Goal: Task Accomplishment & Management: Manage account settings

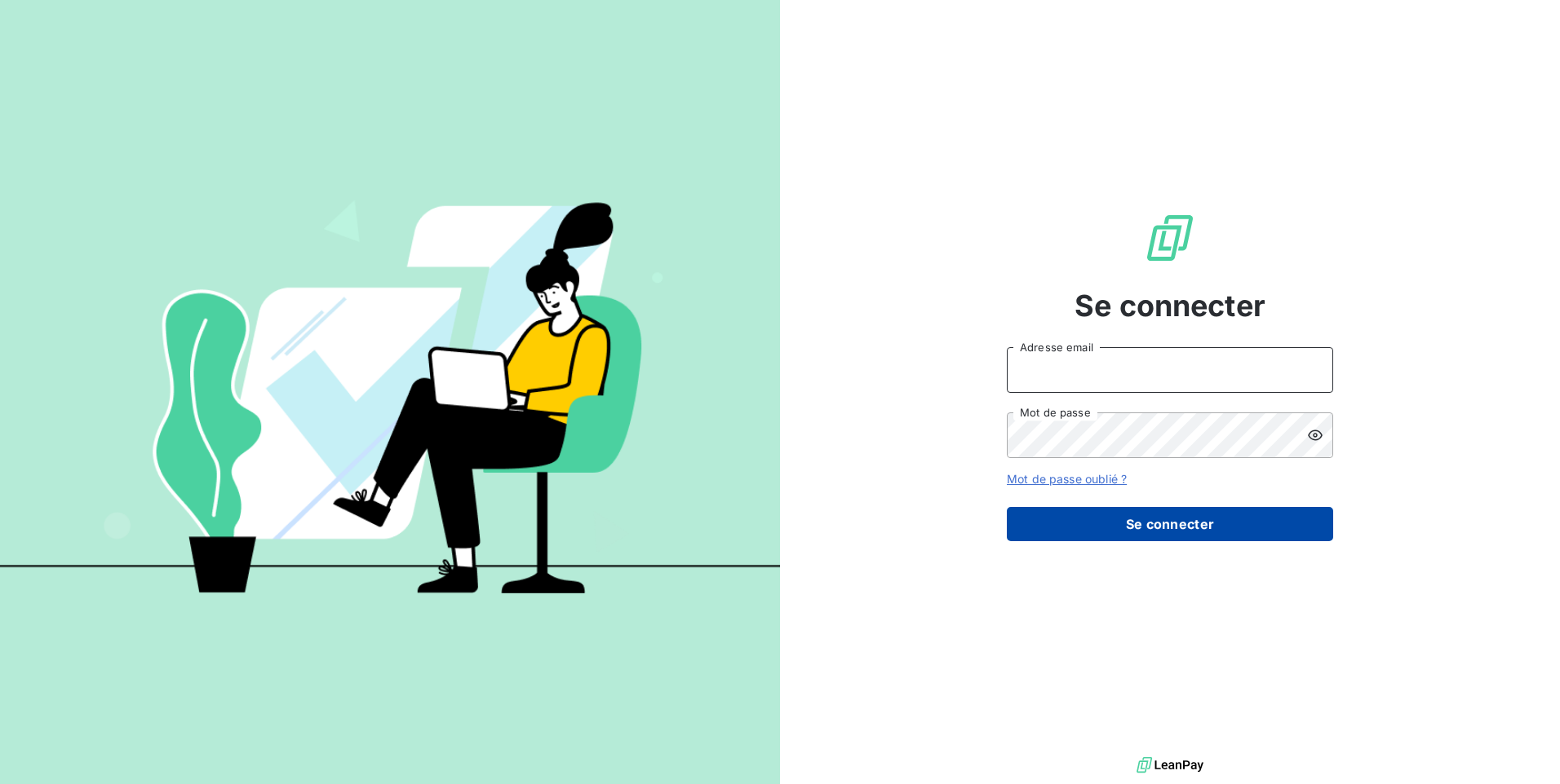
type input "christolhommes@arceurope.fr"
drag, startPoint x: 1149, startPoint y: 535, endPoint x: 1141, endPoint y: 522, distance: 15.3
click at [1149, 533] on button "Se connecter" at bounding box center [1170, 524] width 326 height 34
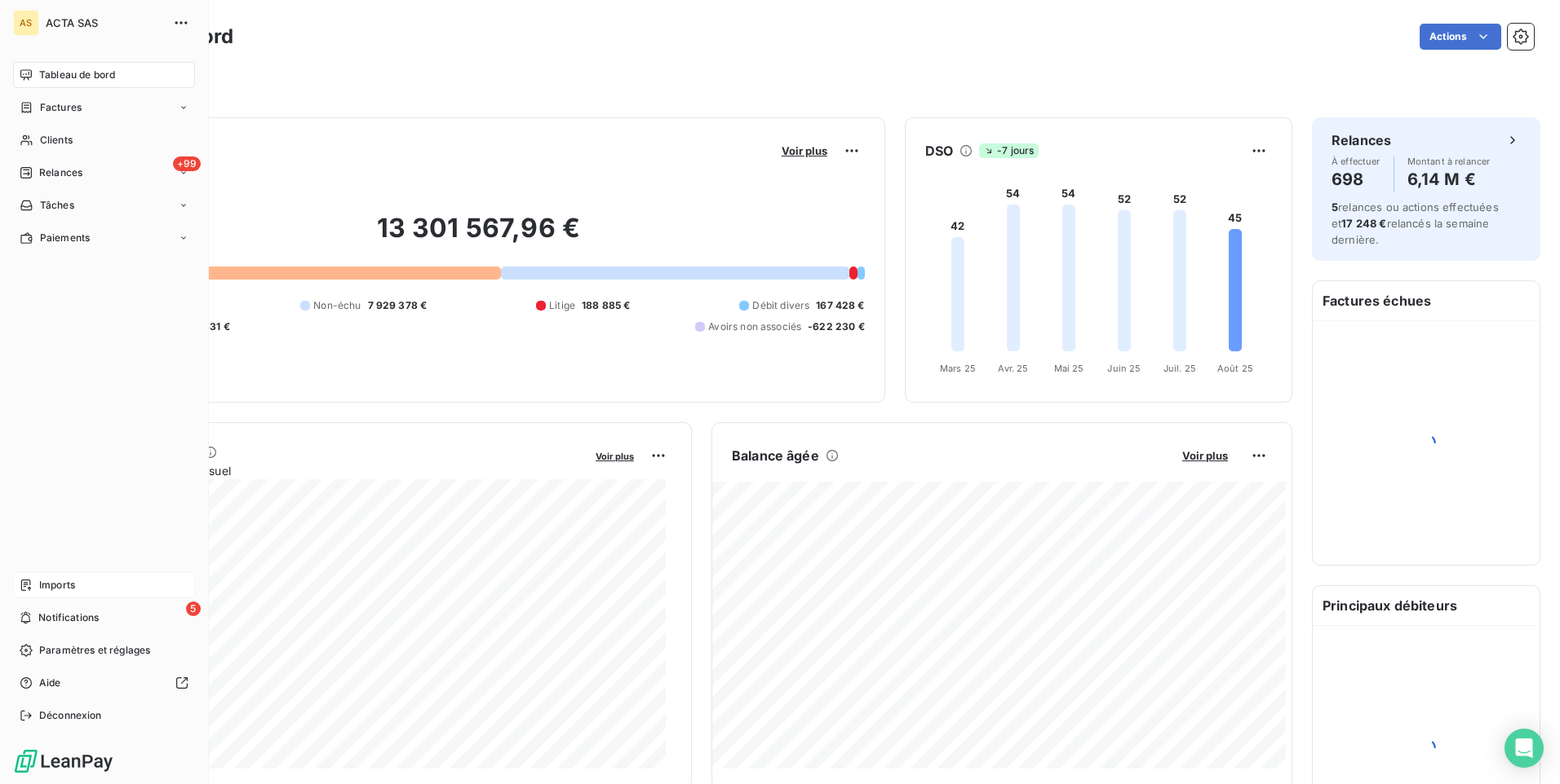
click at [59, 591] on span "Imports" at bounding box center [57, 585] width 36 height 15
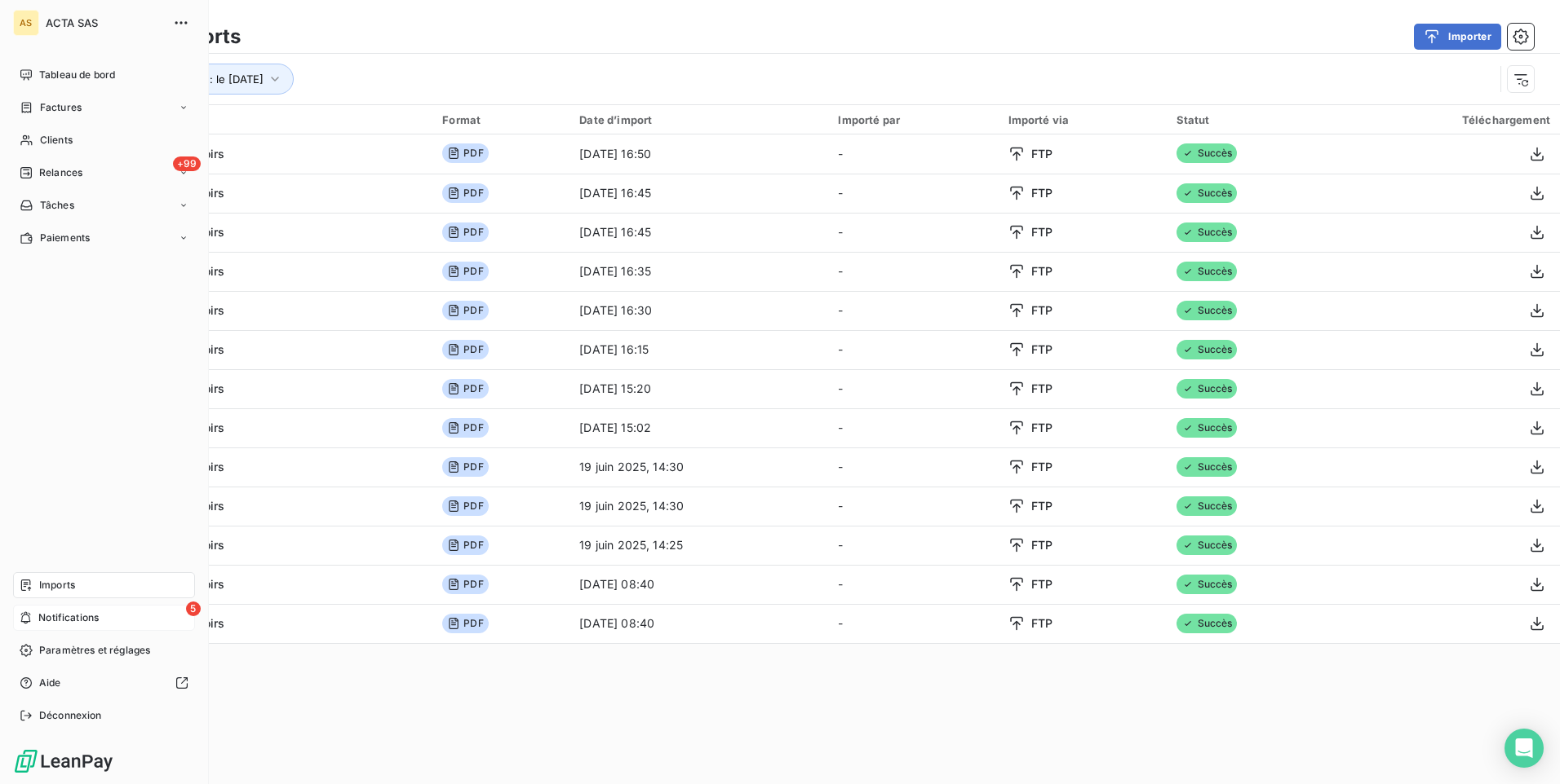
click at [42, 619] on span "Notifications" at bounding box center [69, 618] width 61 height 15
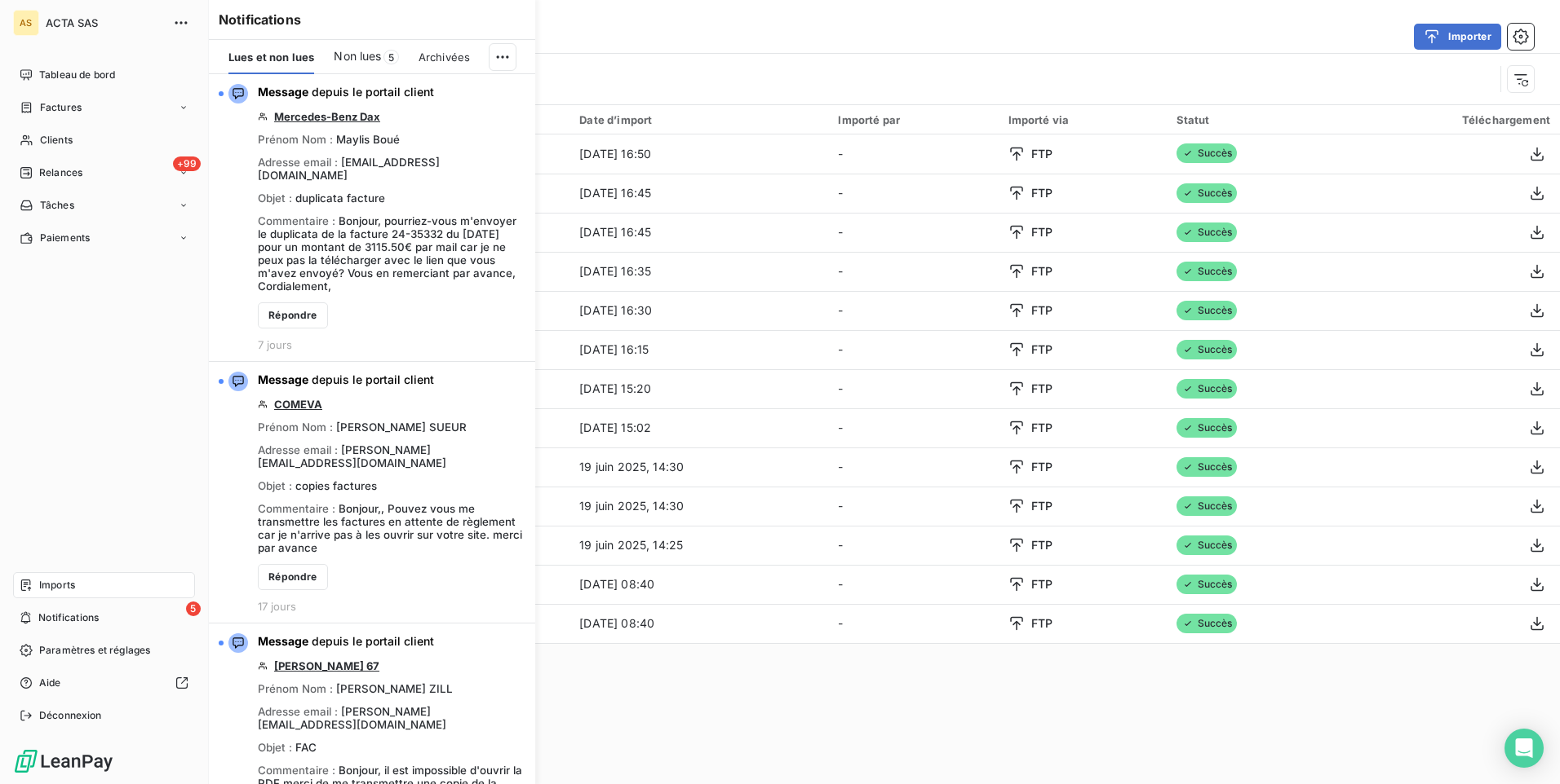
click at [41, 588] on span "Imports" at bounding box center [57, 585] width 36 height 15
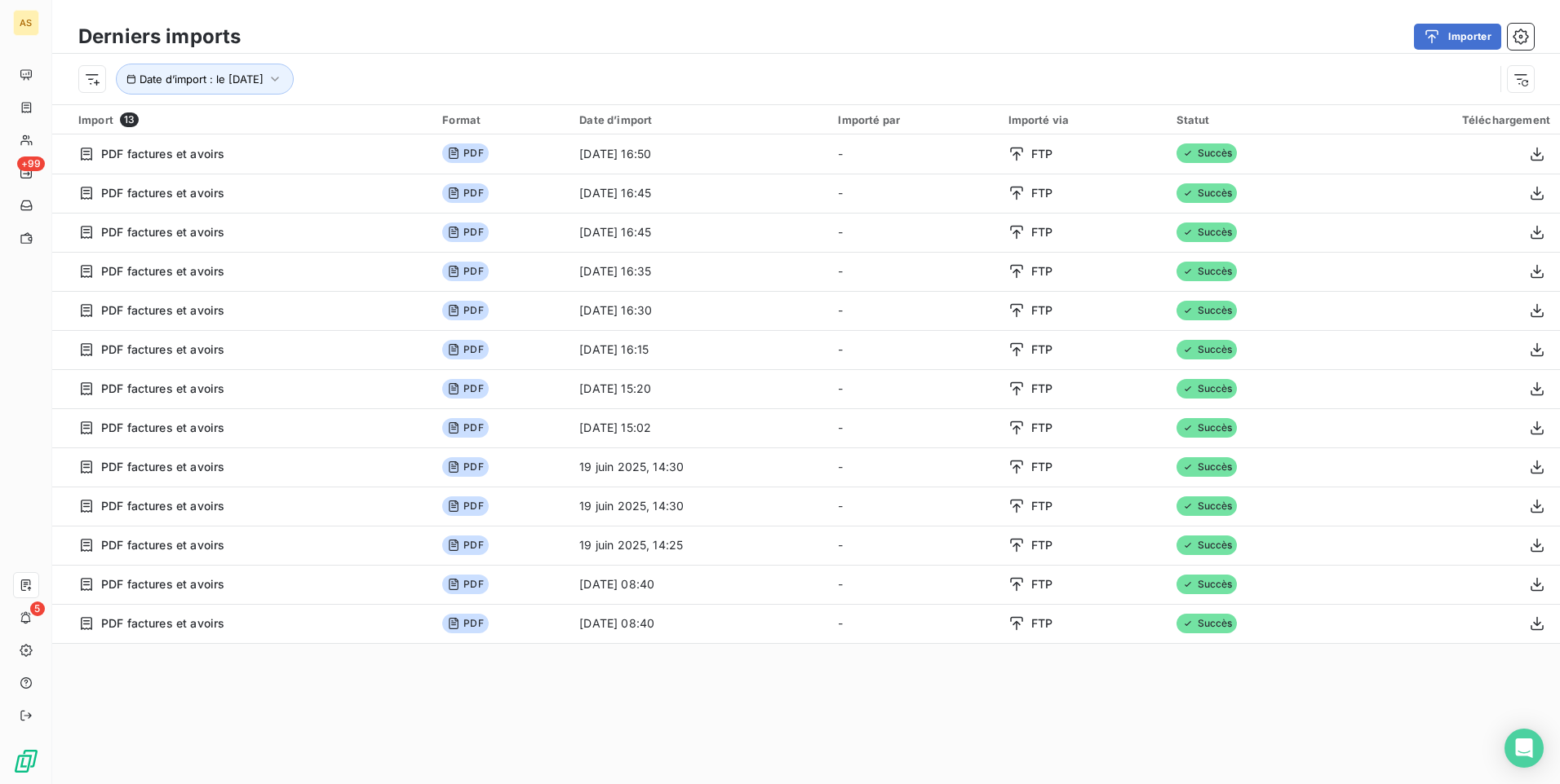
click at [93, 119] on div "Import 13" at bounding box center [250, 120] width 344 height 15
click at [867, 115] on div "Importé par" at bounding box center [913, 120] width 151 height 13
click at [606, 110] on th "Date d’import" at bounding box center [699, 120] width 259 height 29
click at [606, 115] on div "Date d’import" at bounding box center [699, 120] width 239 height 13
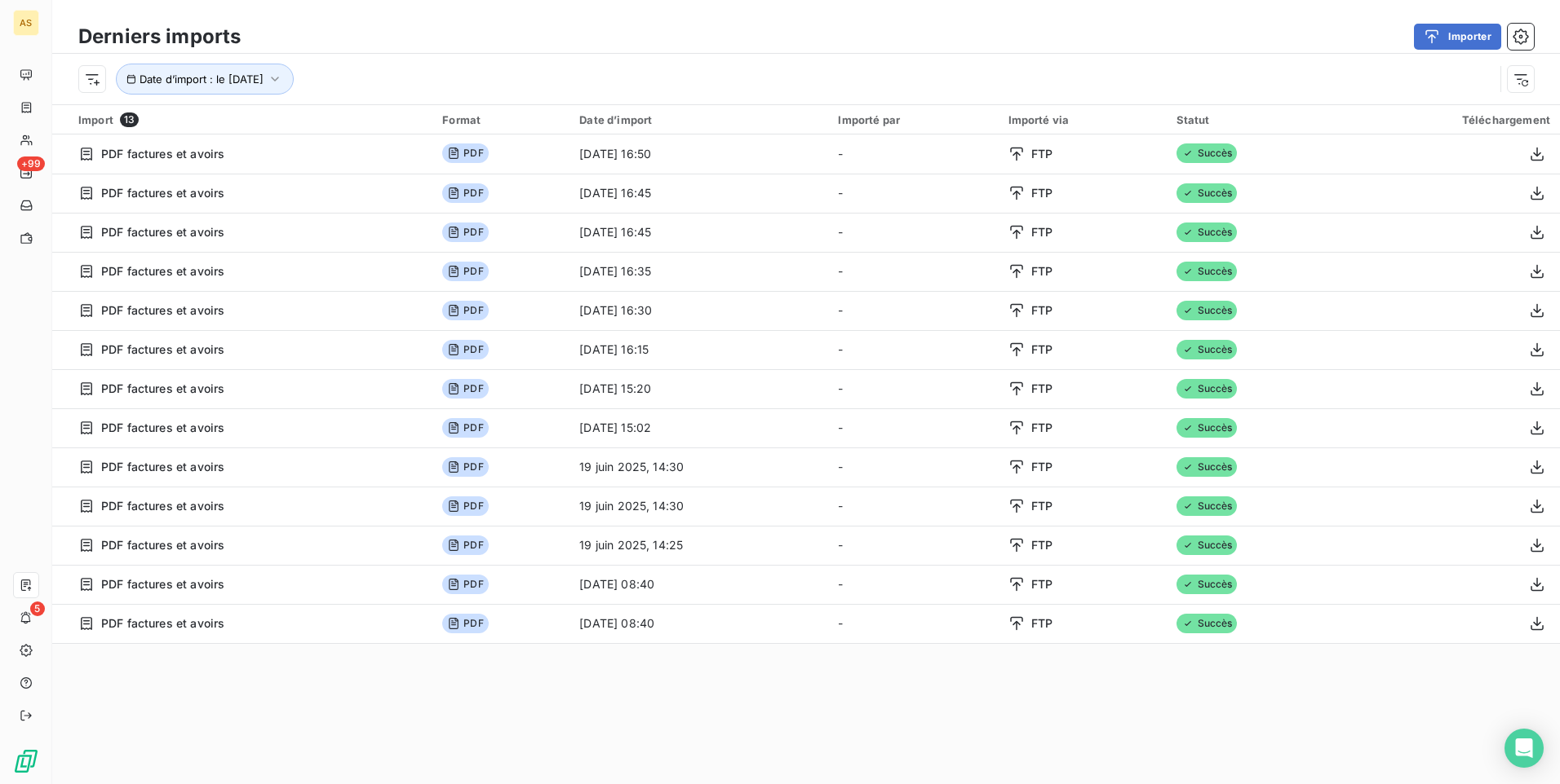
click at [606, 115] on div "Date d’import" at bounding box center [699, 120] width 239 height 13
click at [283, 77] on icon "button" at bounding box center [275, 79] width 16 height 16
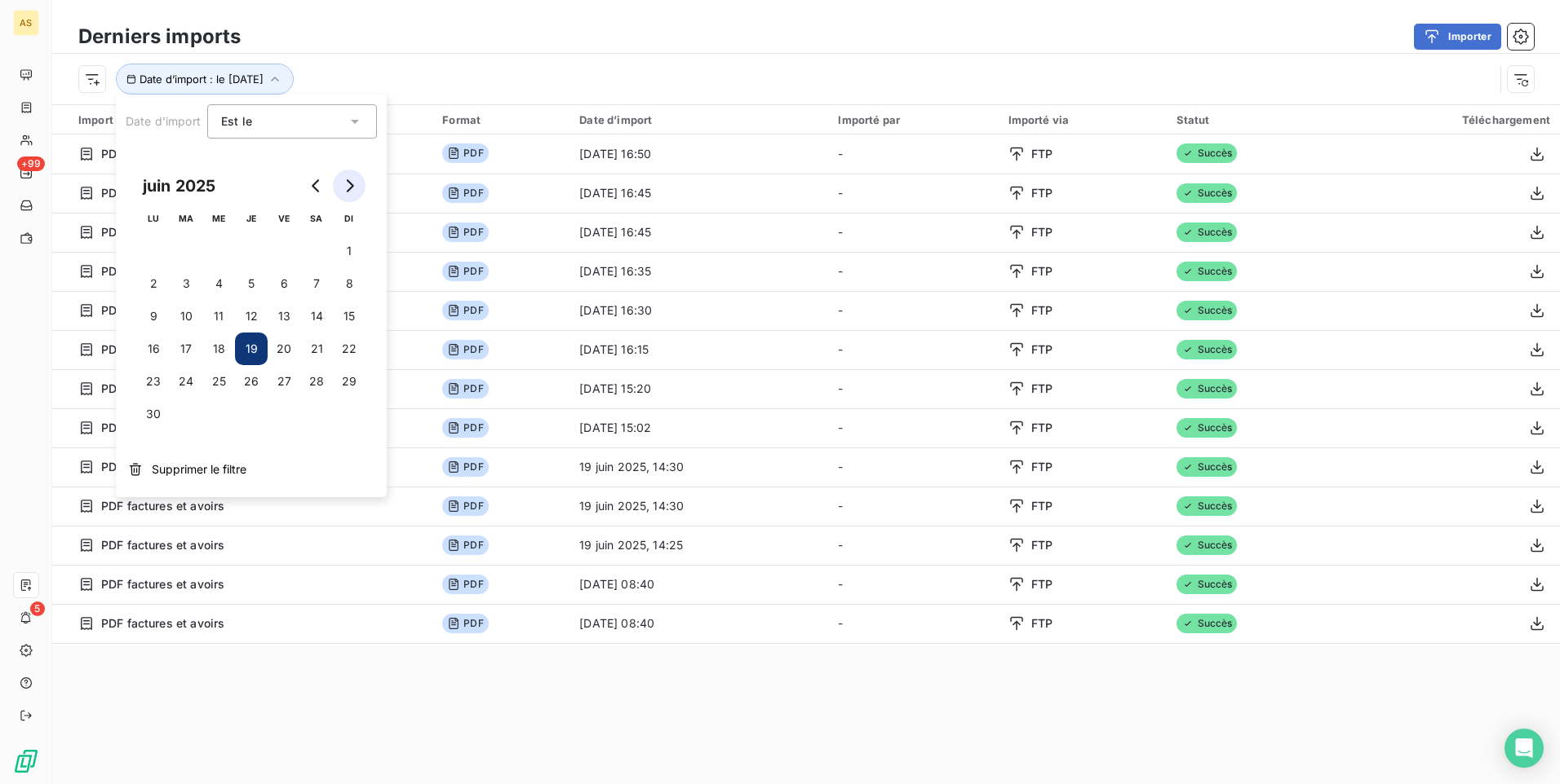
click at [357, 192] on button "Go to next month" at bounding box center [349, 186] width 33 height 33
click at [188, 386] on button "26" at bounding box center [186, 382] width 33 height 33
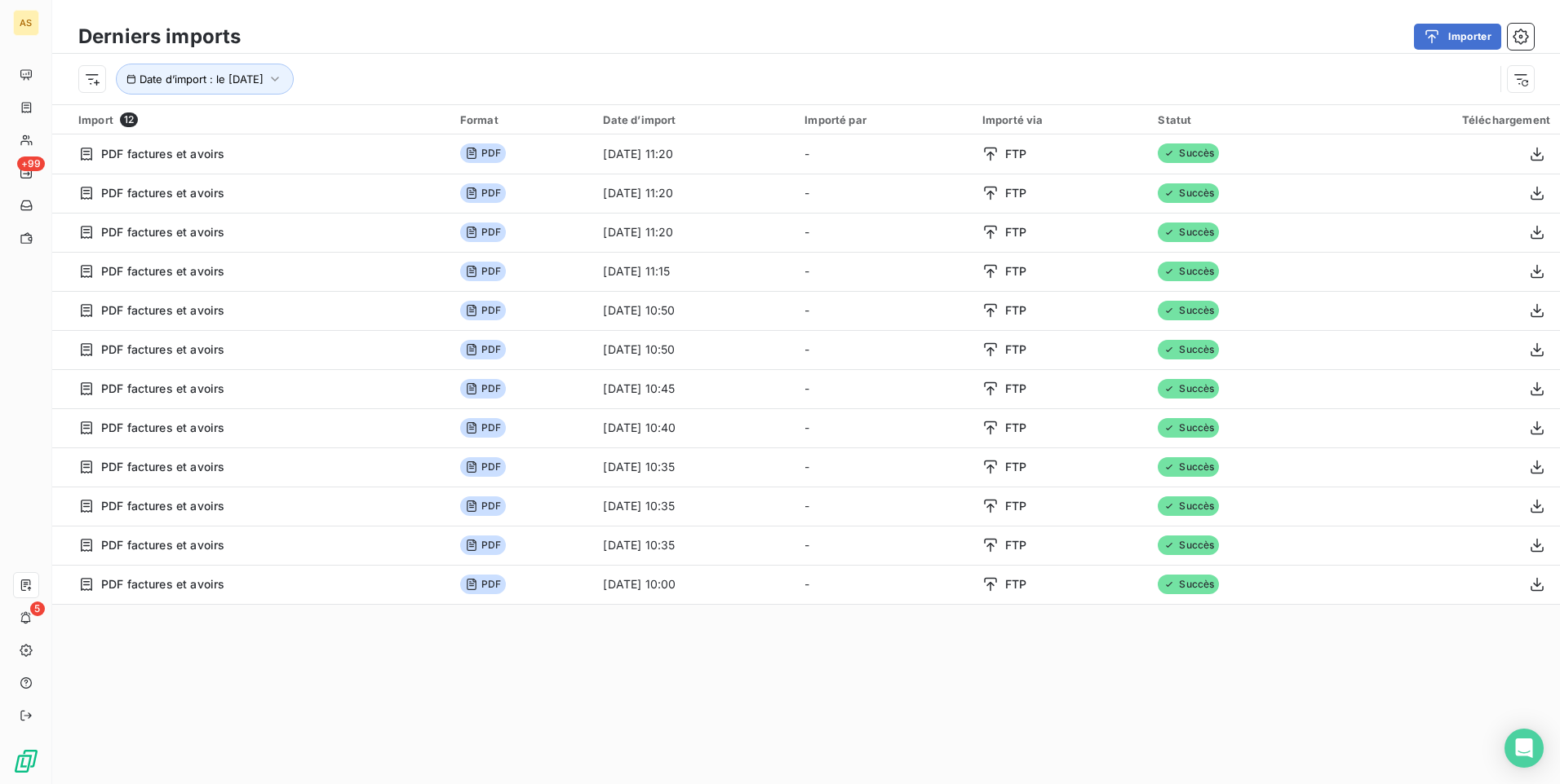
click at [710, 649] on div "Import 12 Format Date d’import Importé par Importé via Statut Téléchargement PD…" at bounding box center [806, 383] width 1508 height 555
drag, startPoint x: 334, startPoint y: 636, endPoint x: 437, endPoint y: 619, distance: 104.4
click at [337, 636] on div "Import 12 Format Date d’import Importé par Importé via Statut Téléchargement PD…" at bounding box center [806, 383] width 1508 height 555
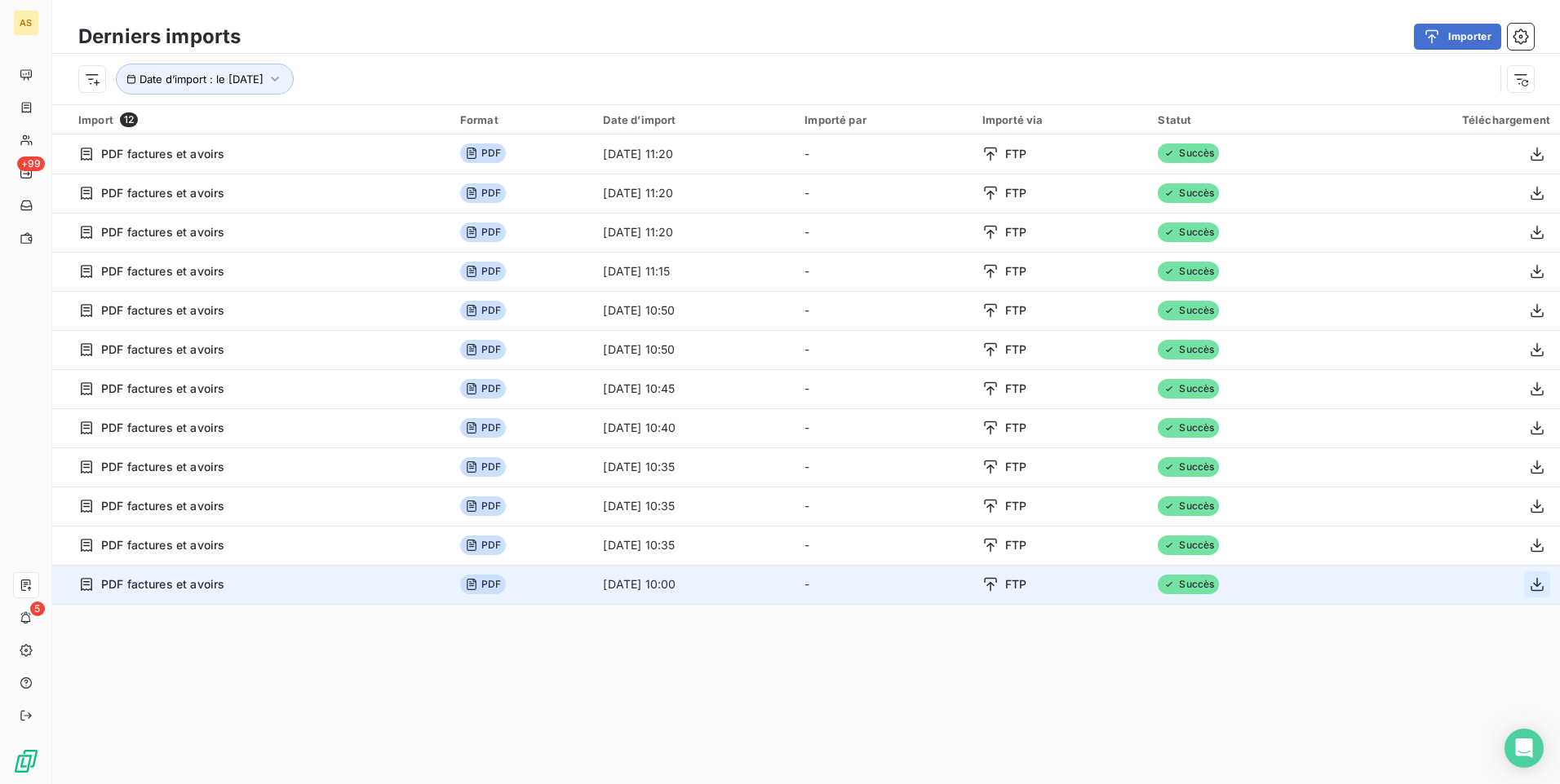
click at [1529, 578] on icon "button" at bounding box center [1537, 585] width 16 height 16
click at [1529, 588] on icon "button" at bounding box center [1537, 585] width 16 height 16
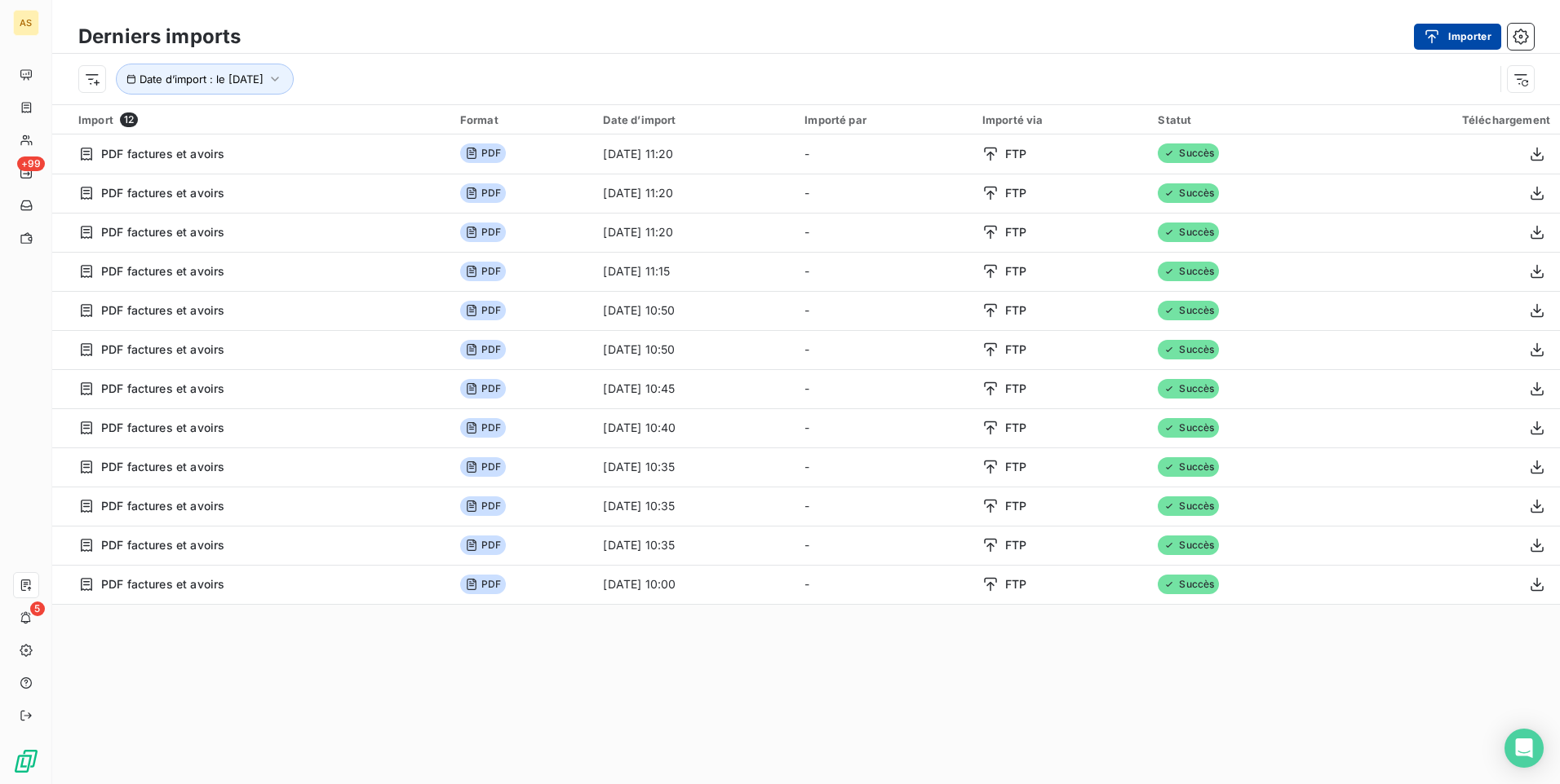
click at [1444, 34] on div "button" at bounding box center [1436, 37] width 25 height 16
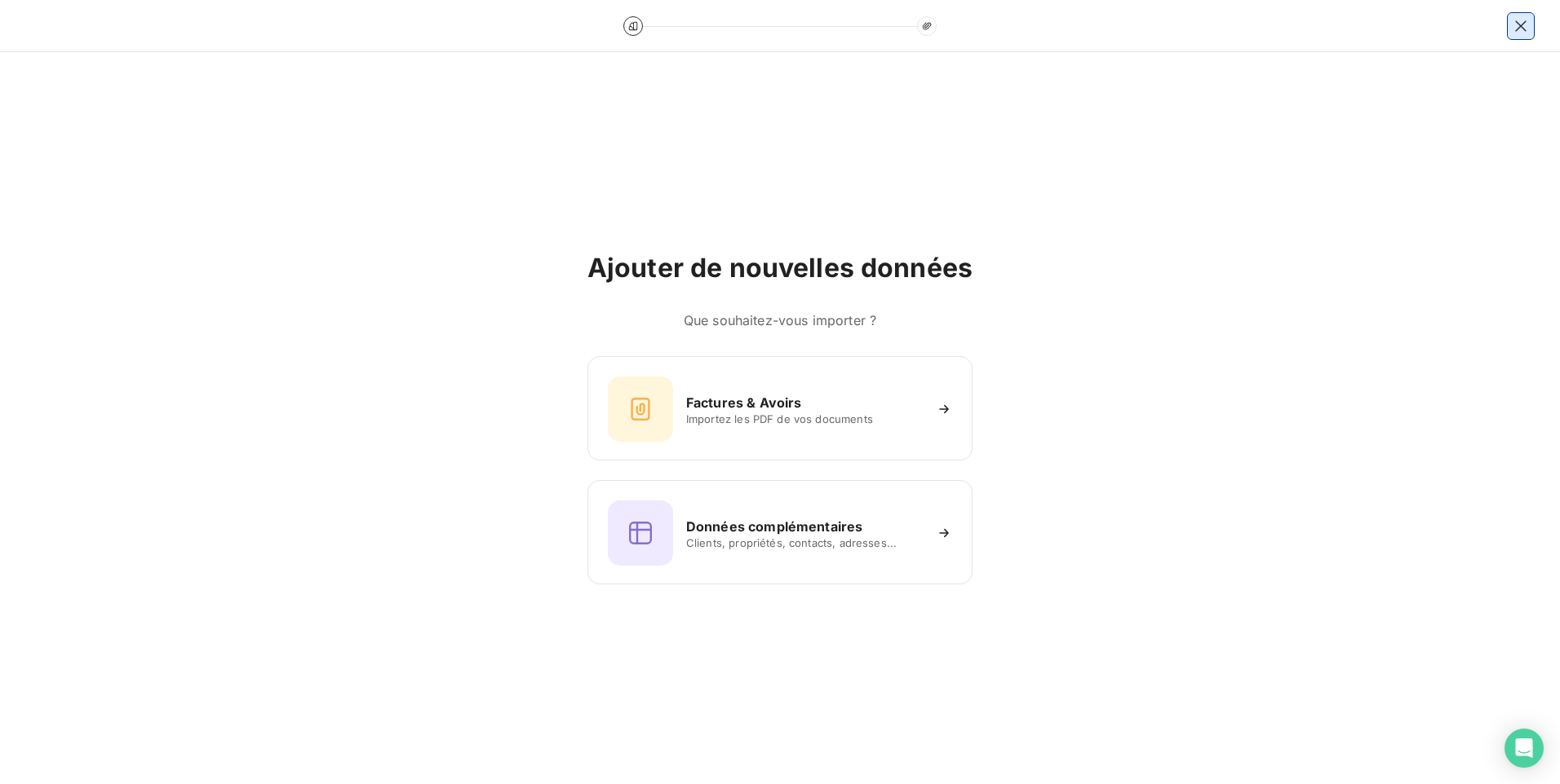
click at [1509, 32] on button "button" at bounding box center [1521, 26] width 26 height 26
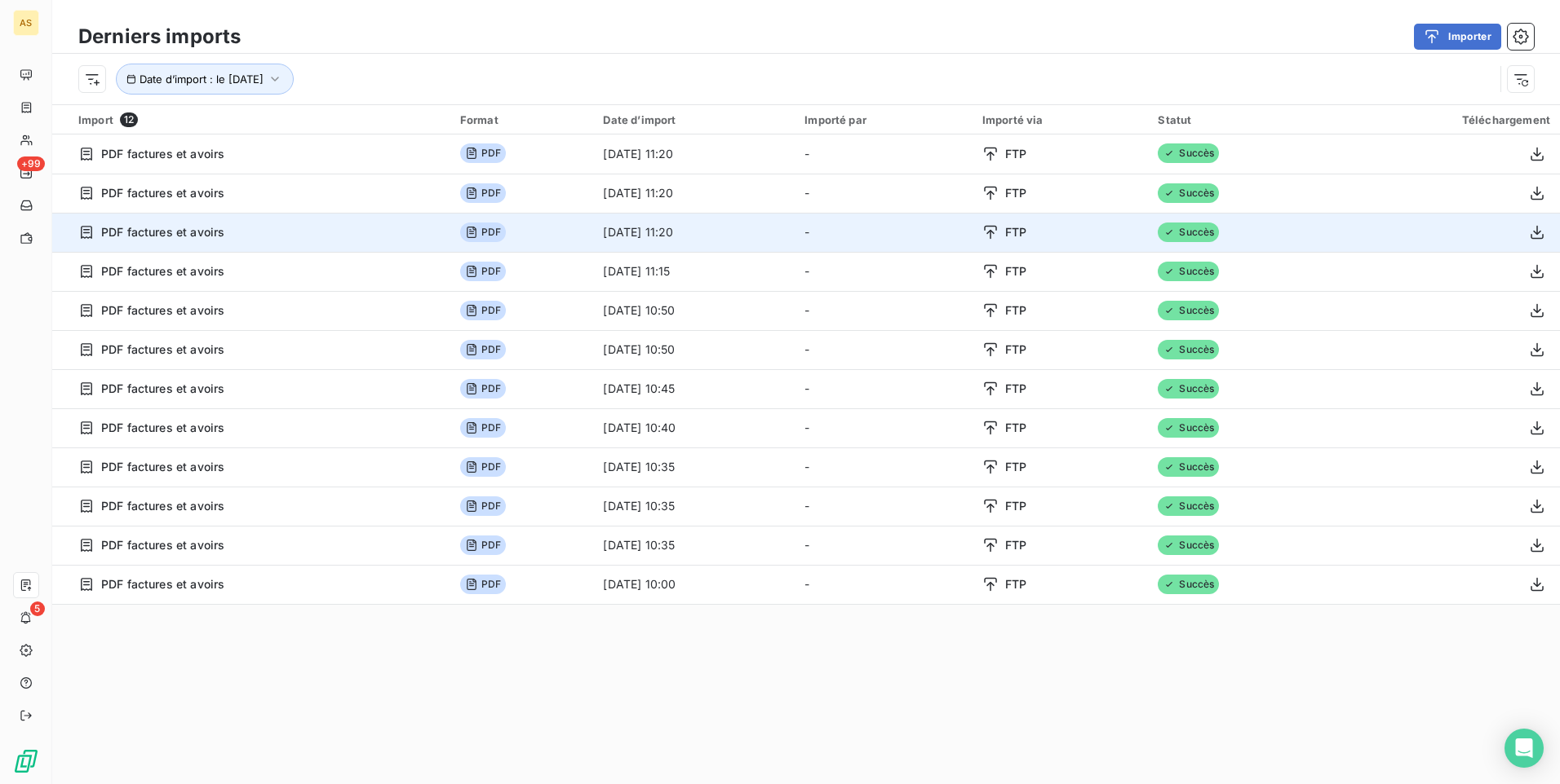
drag, startPoint x: 1271, startPoint y: 349, endPoint x: 1351, endPoint y: 249, distance: 128.1
click at [1277, 340] on td "Succès" at bounding box center [1235, 350] width 176 height 39
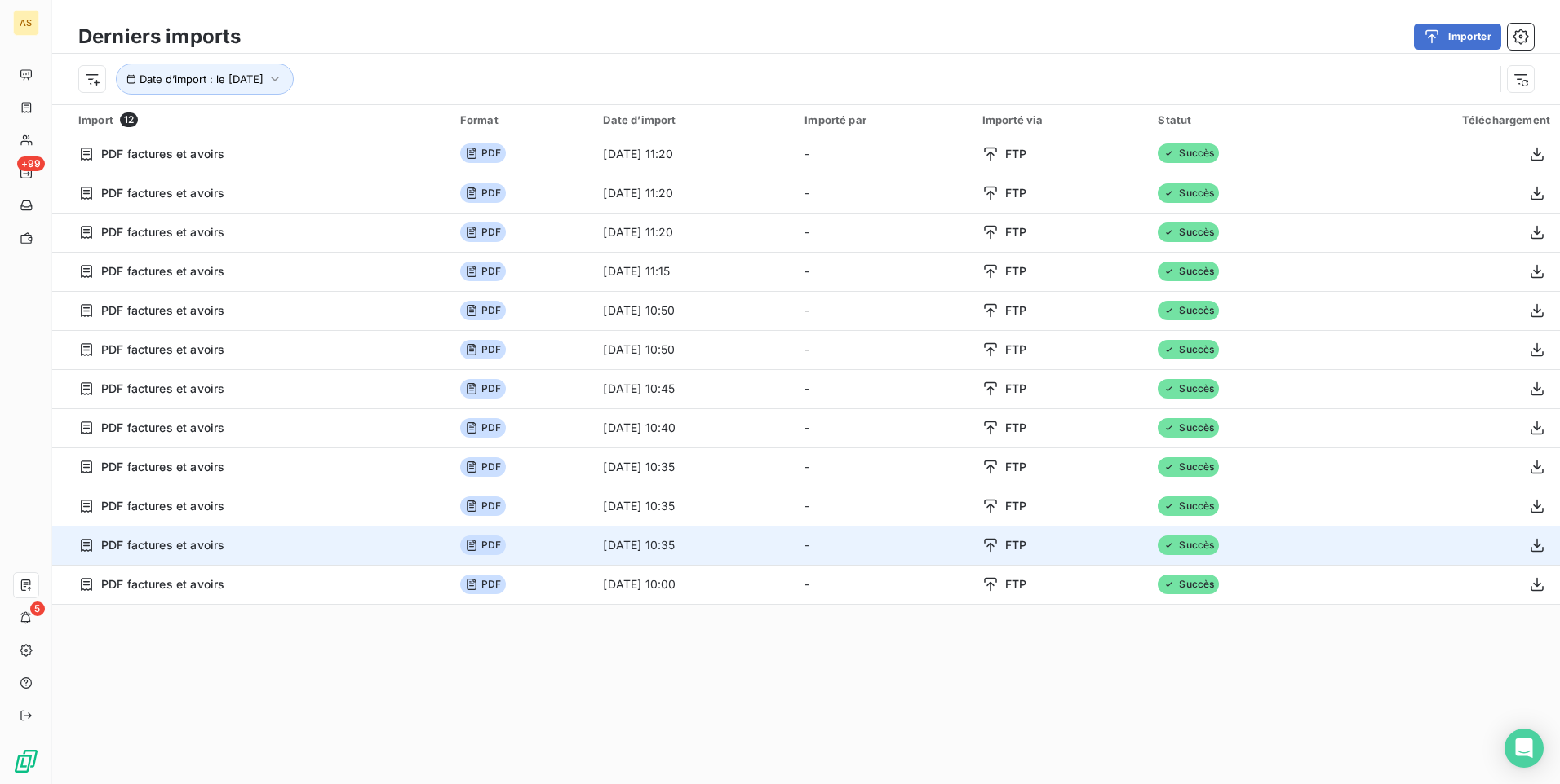
click at [634, 549] on td "[DATE] 10:35" at bounding box center [694, 545] width 201 height 39
click at [1534, 545] on button "button" at bounding box center [1537, 545] width 26 height 26
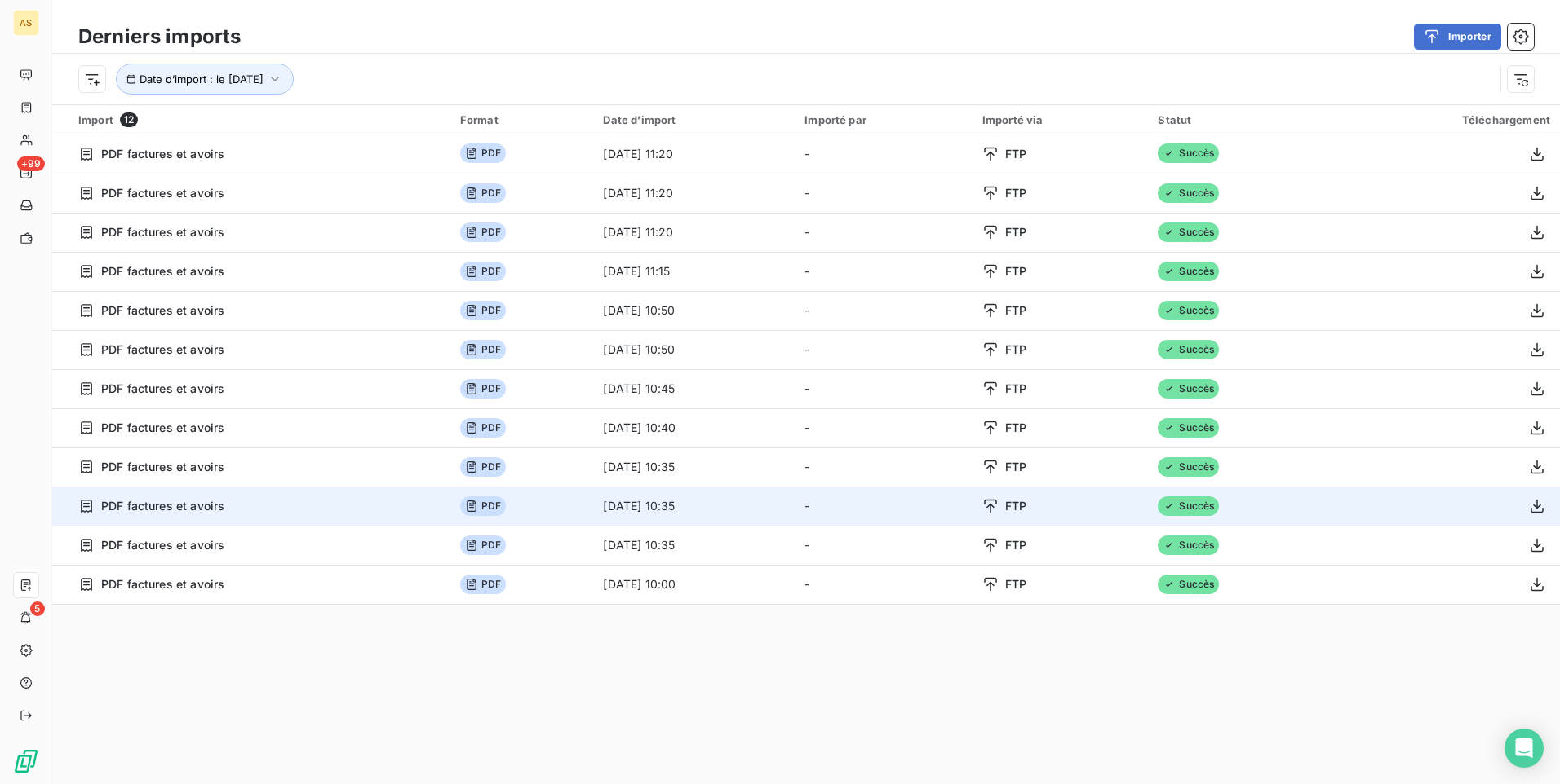
click at [263, 519] on td "PDF factures et avoirs" at bounding box center [251, 506] width 398 height 39
click at [260, 508] on div "PDF factures et avoirs" at bounding box center [259, 506] width 362 height 16
drag, startPoint x: 152, startPoint y: 508, endPoint x: 804, endPoint y: 495, distance: 652.1
click at [158, 504] on span "PDF factures et avoirs" at bounding box center [163, 506] width 124 height 16
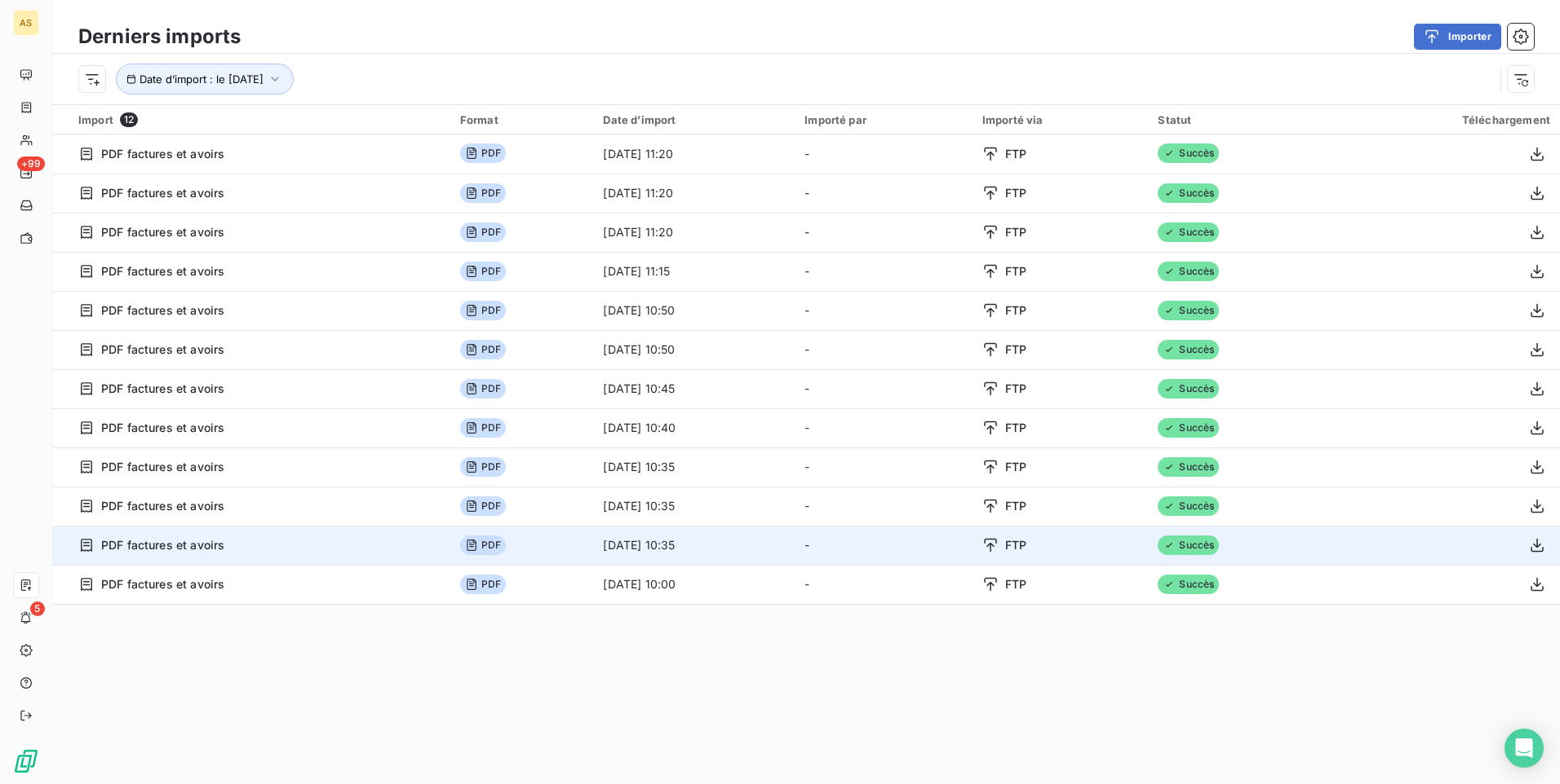
click at [465, 558] on td "PDF" at bounding box center [523, 545] width 144 height 39
click at [460, 543] on span "PDF" at bounding box center [483, 545] width 46 height 20
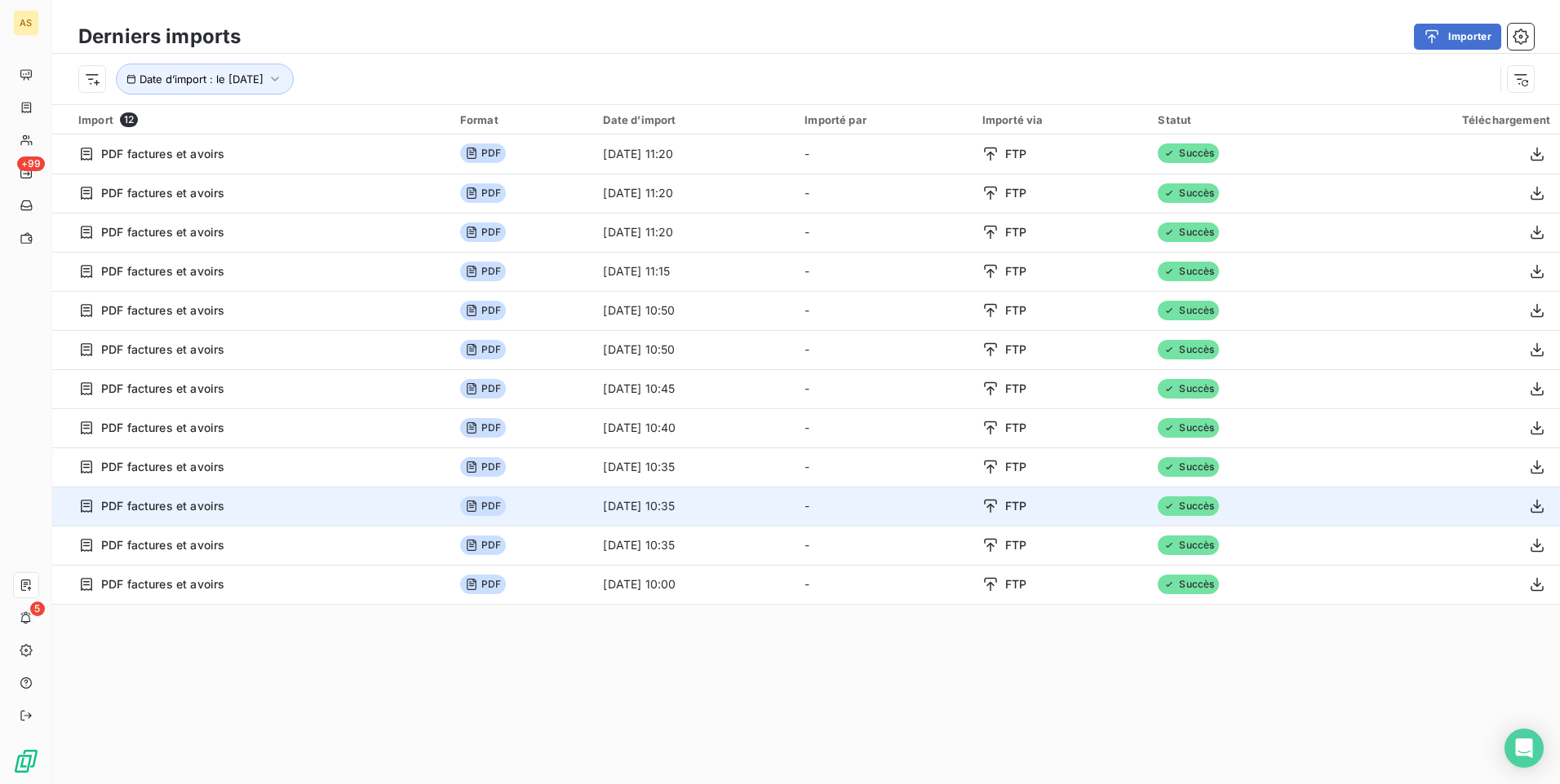
click at [465, 504] on icon at bounding box center [471, 506] width 13 height 13
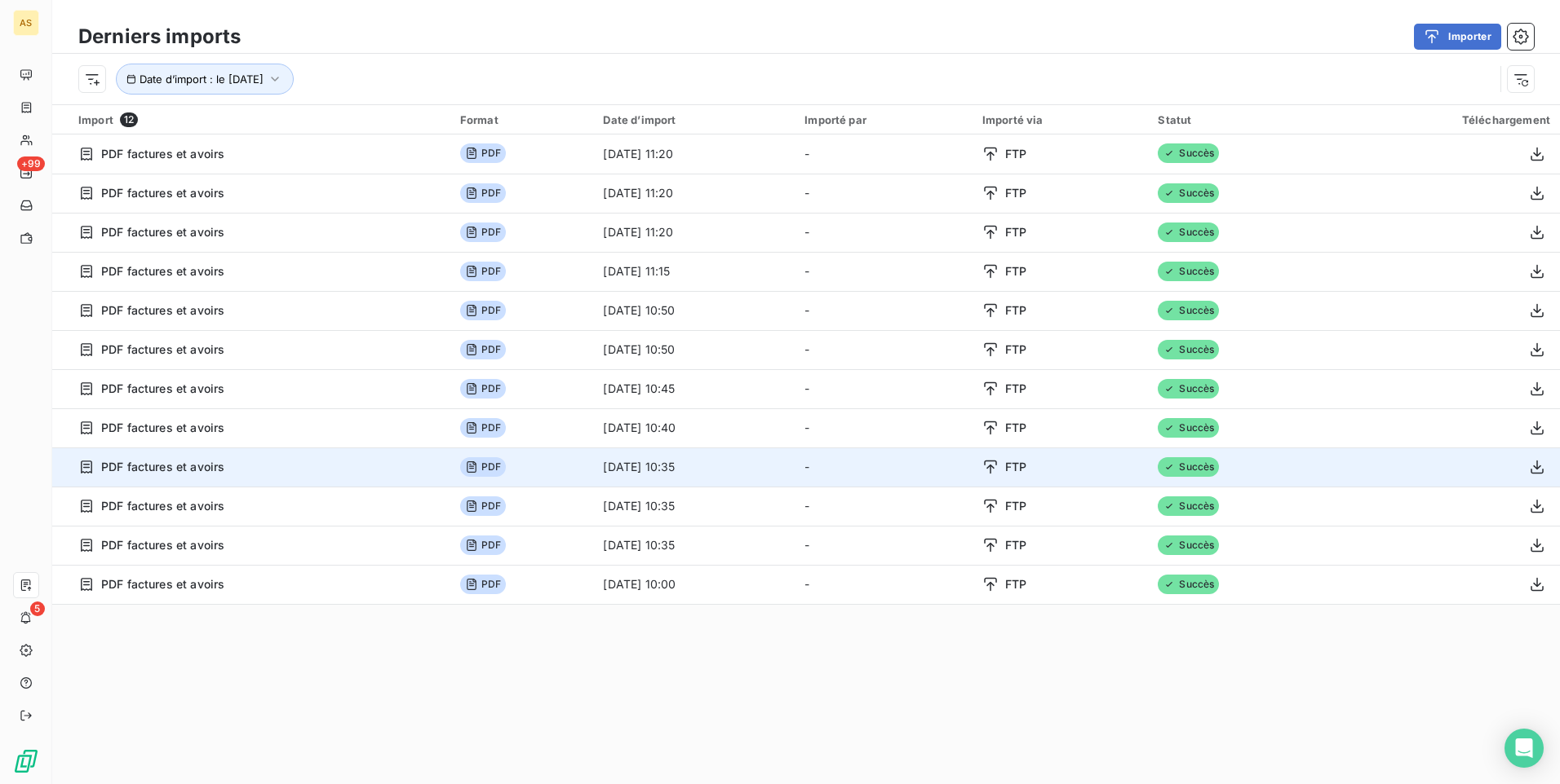
click at [465, 464] on icon at bounding box center [471, 467] width 13 height 13
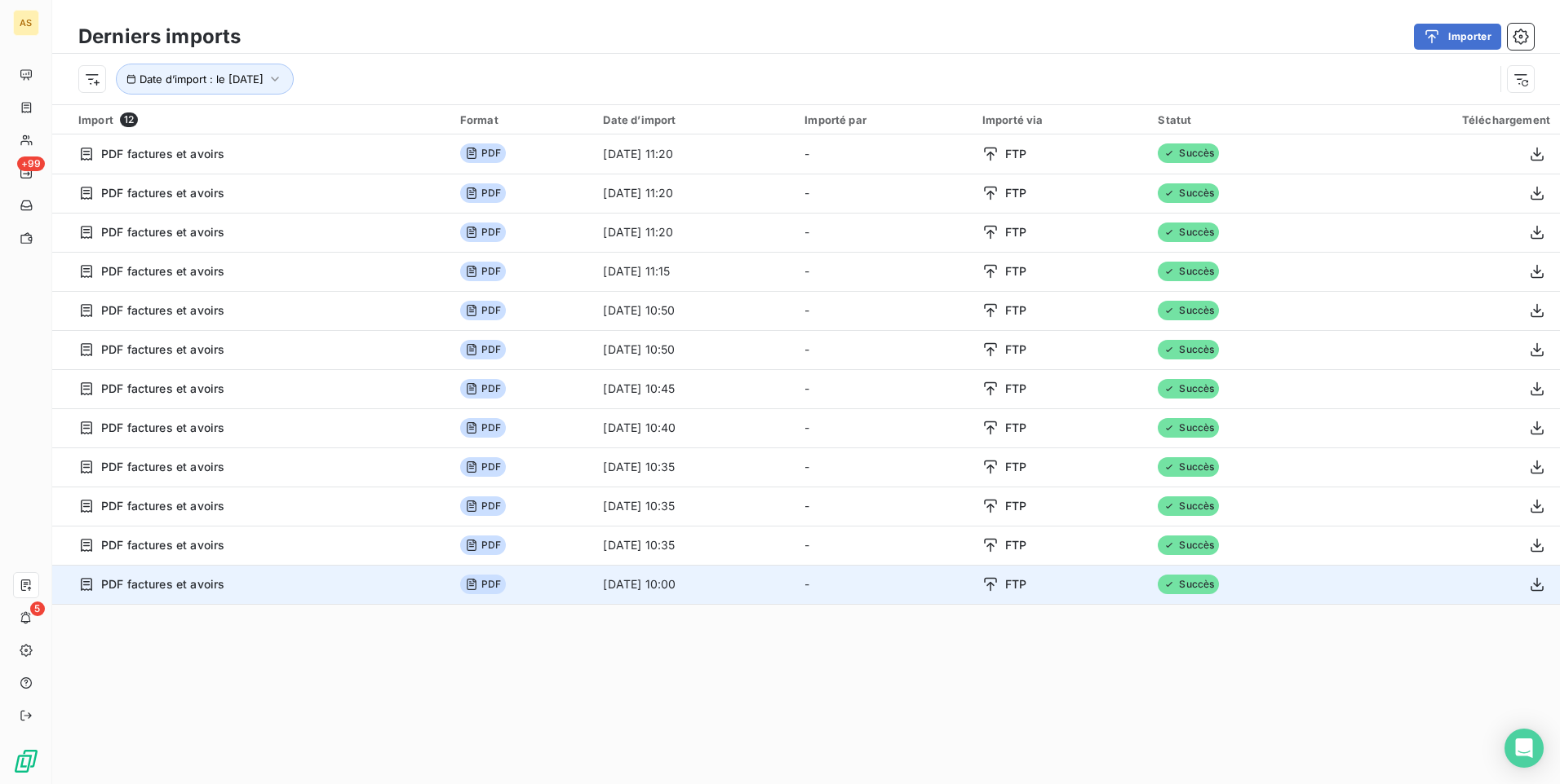
click at [463, 580] on span "PDF" at bounding box center [483, 585] width 46 height 20
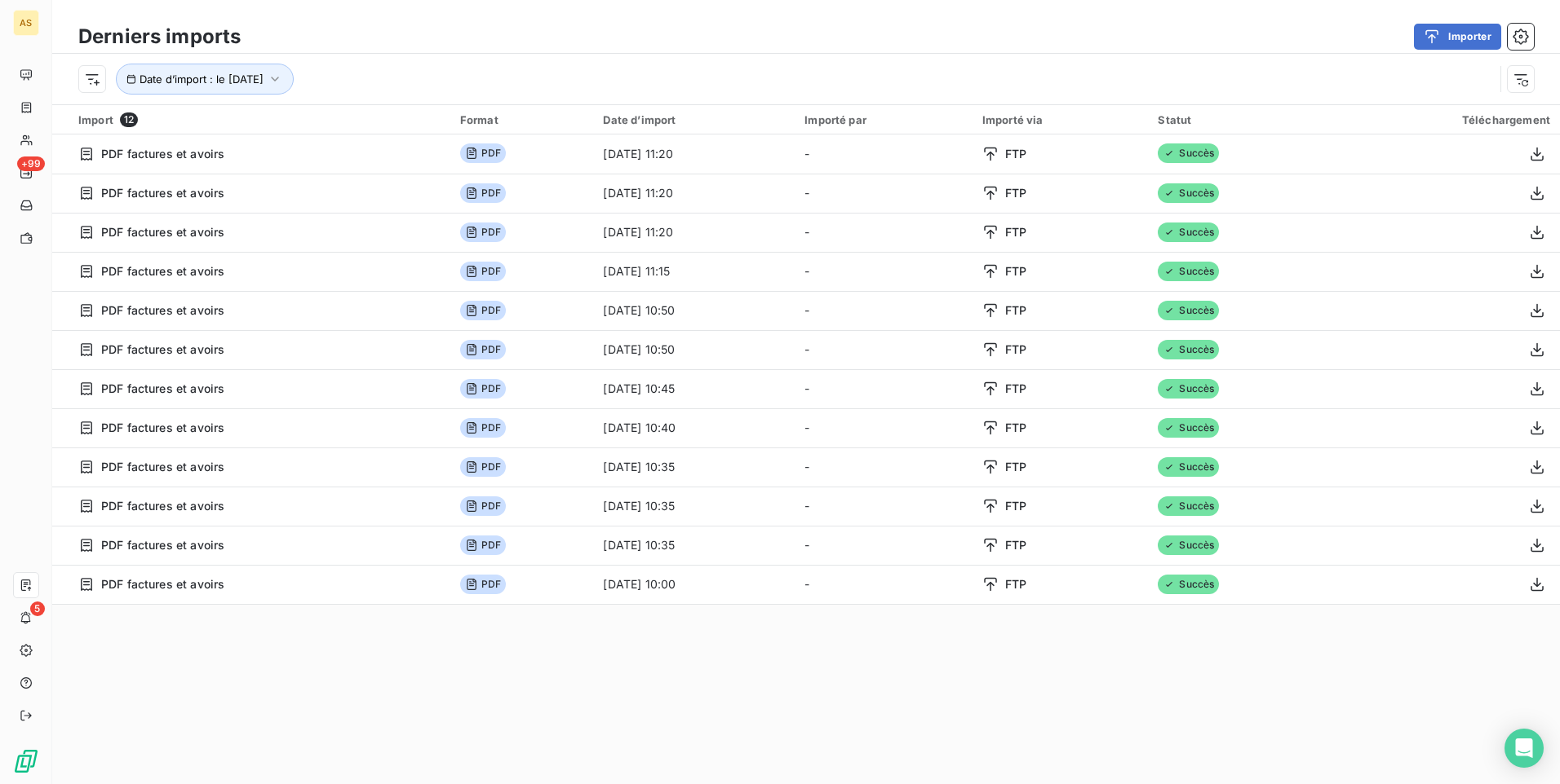
click at [391, 648] on div "Import 12 Format Date d’import Importé par Importé via Statut Téléchargement PD…" at bounding box center [806, 383] width 1508 height 555
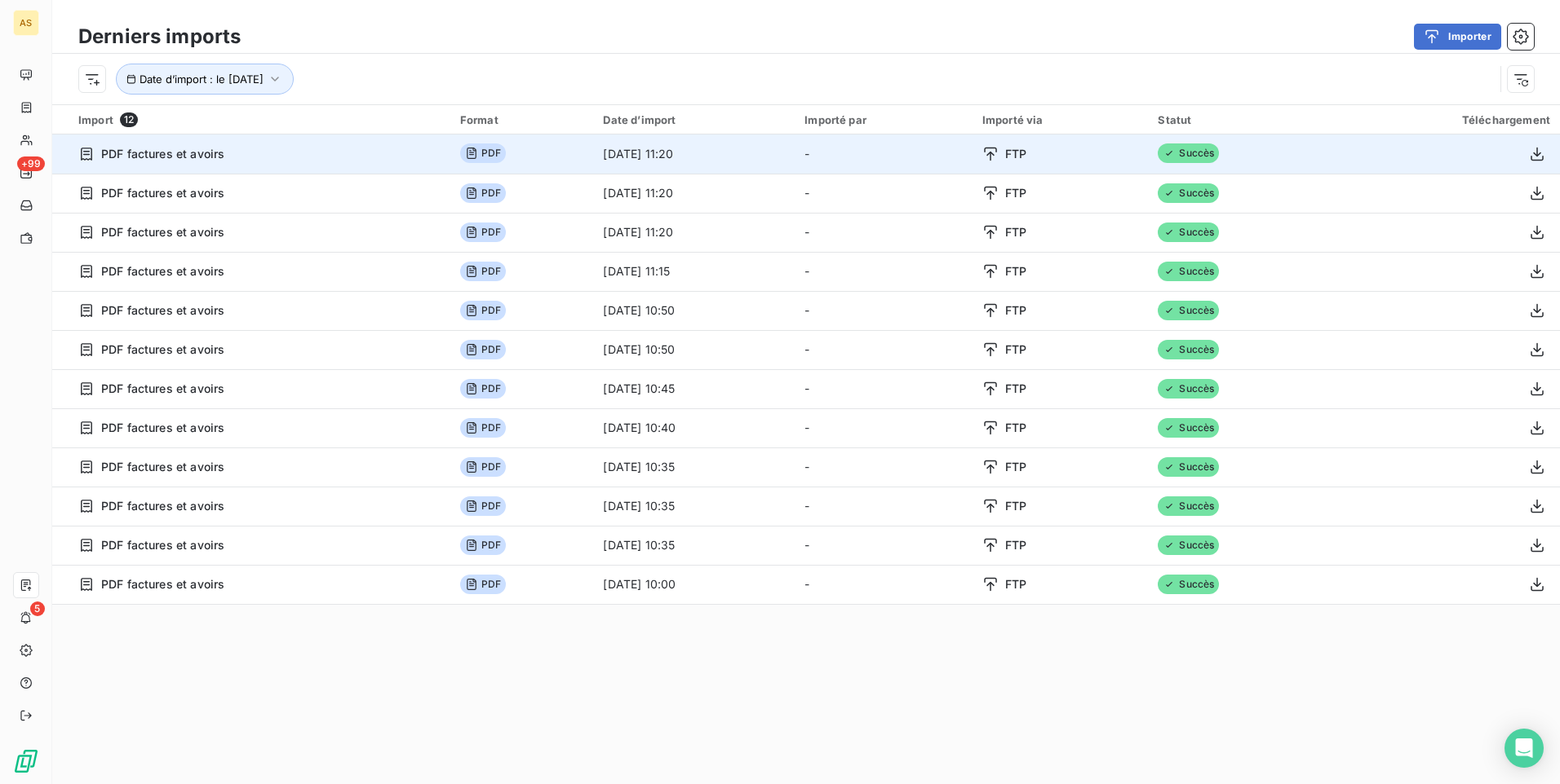
drag, startPoint x: 448, startPoint y: 150, endPoint x: 432, endPoint y: 143, distance: 17.5
click at [465, 148] on icon at bounding box center [471, 154] width 13 height 13
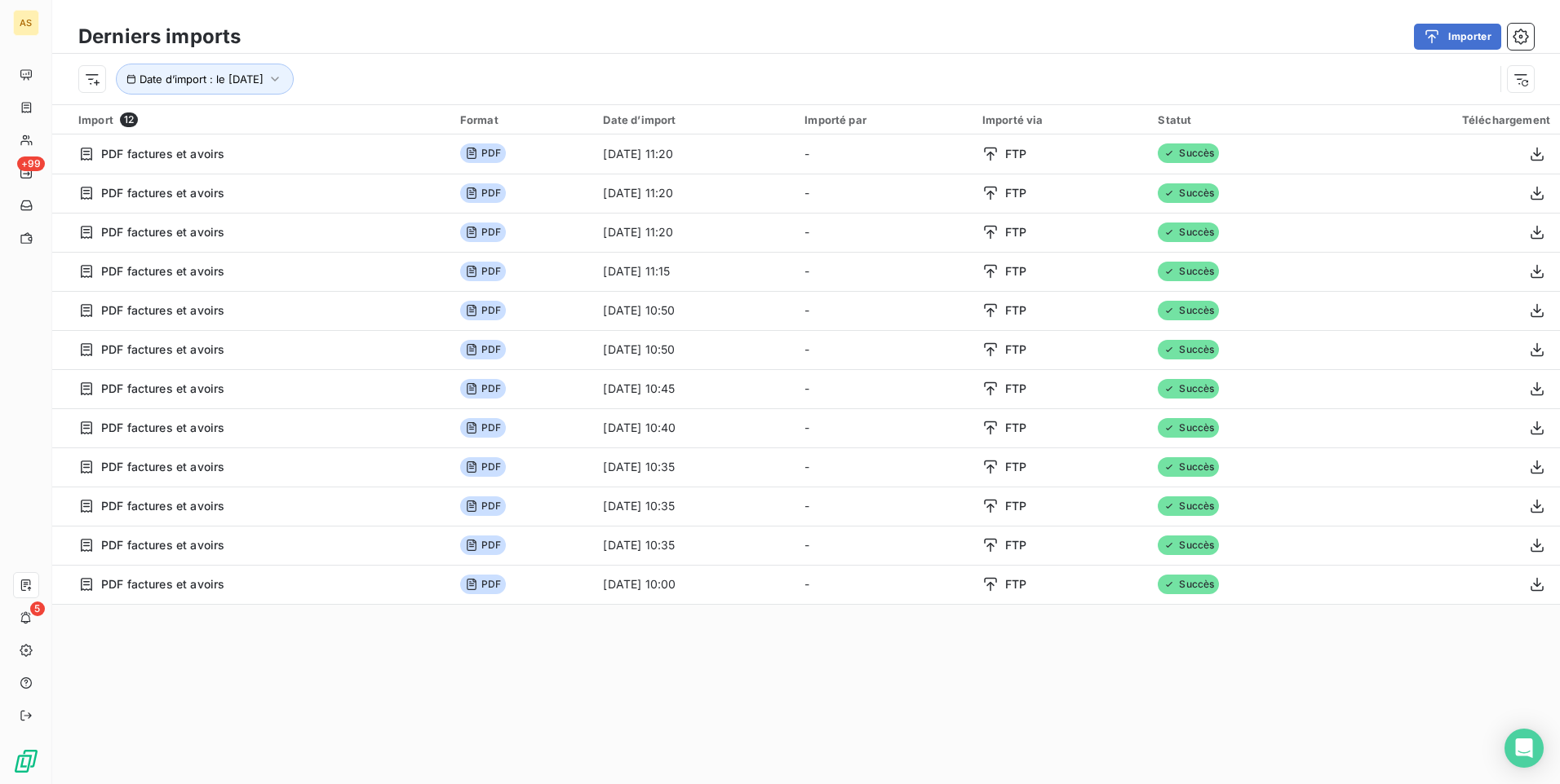
click at [131, 119] on span "12" at bounding box center [129, 120] width 18 height 15
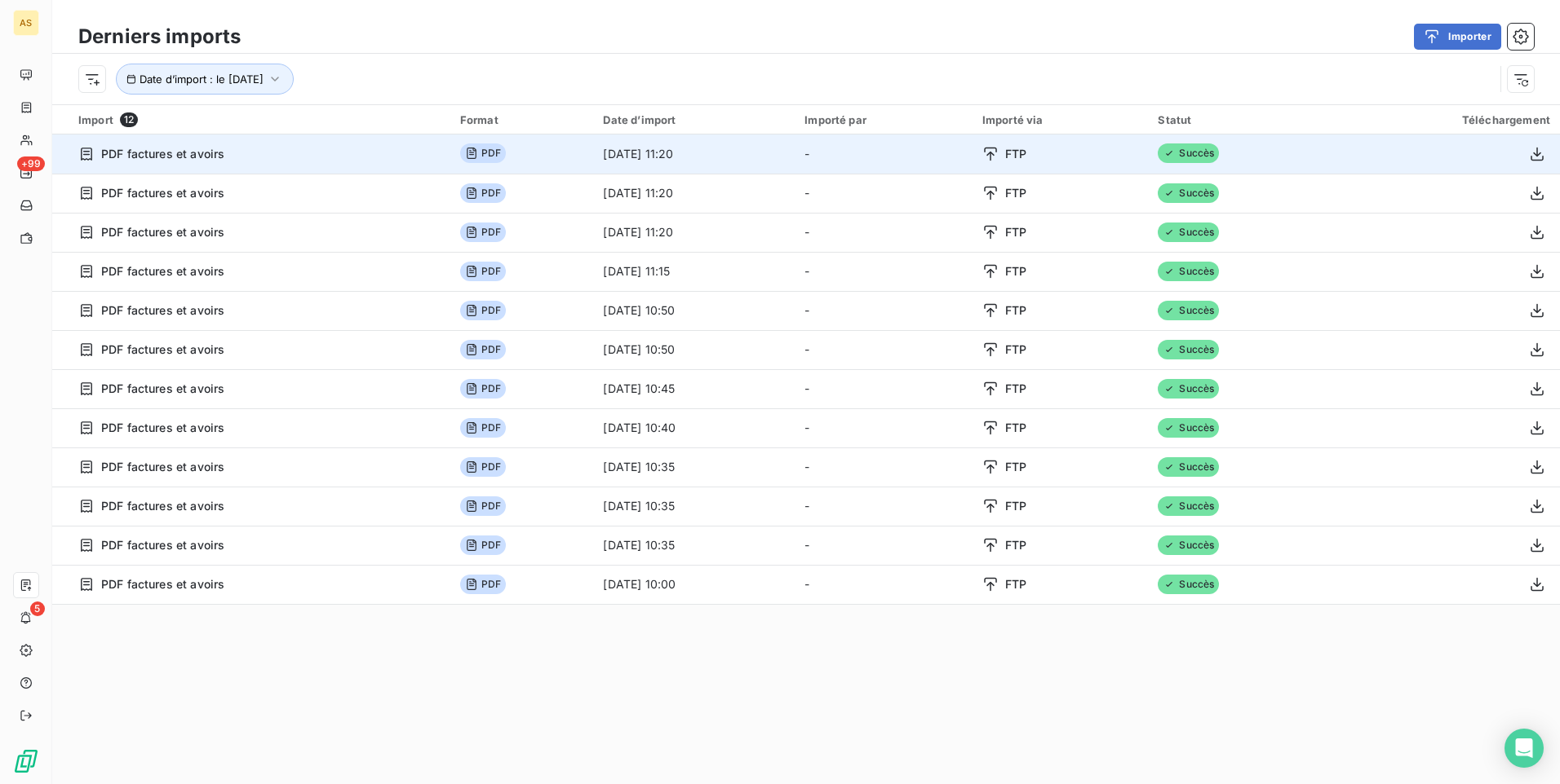
click at [470, 153] on span "PDF" at bounding box center [483, 154] width 46 height 20
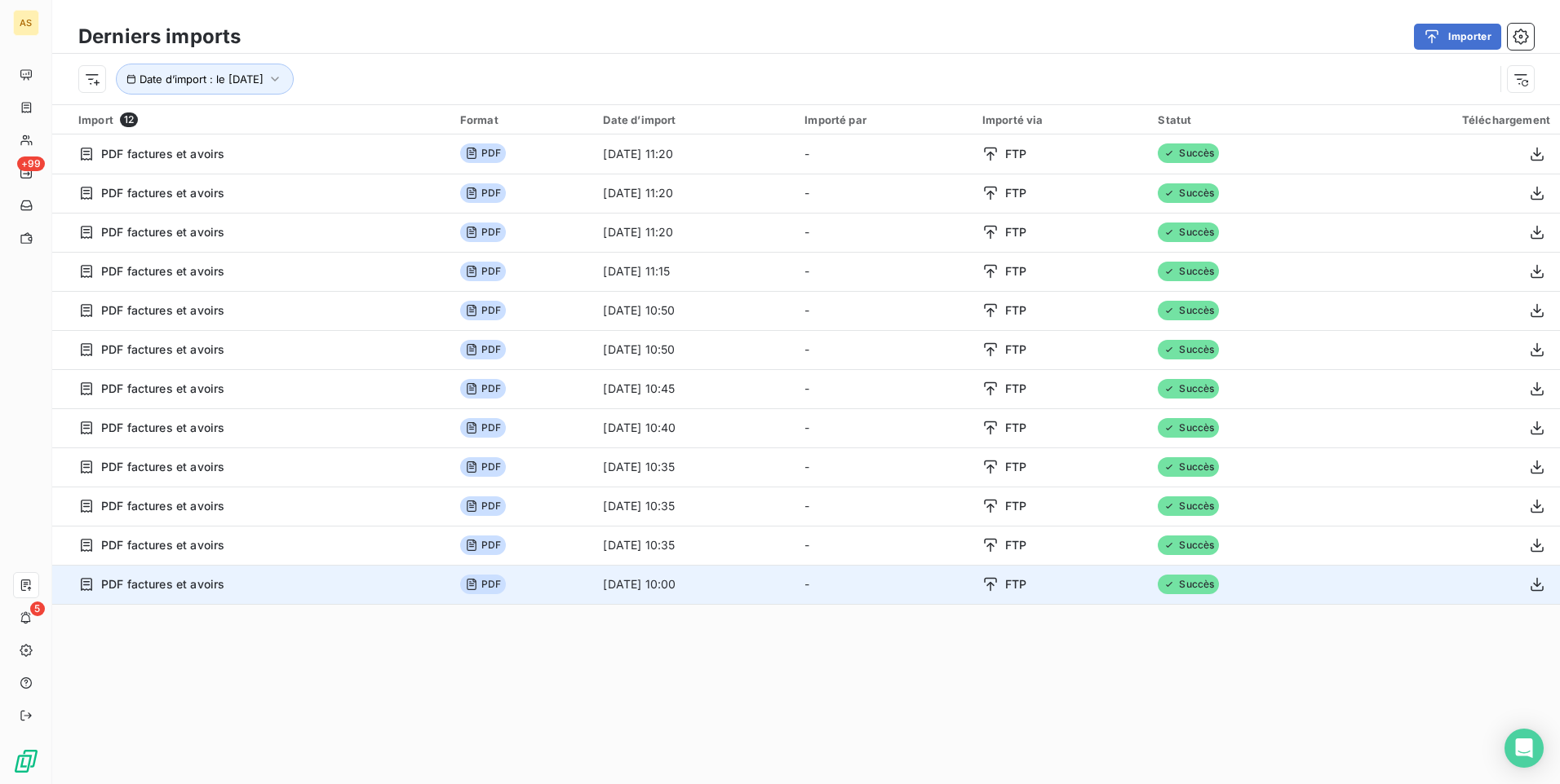
click at [461, 591] on span "PDF" at bounding box center [483, 585] width 46 height 20
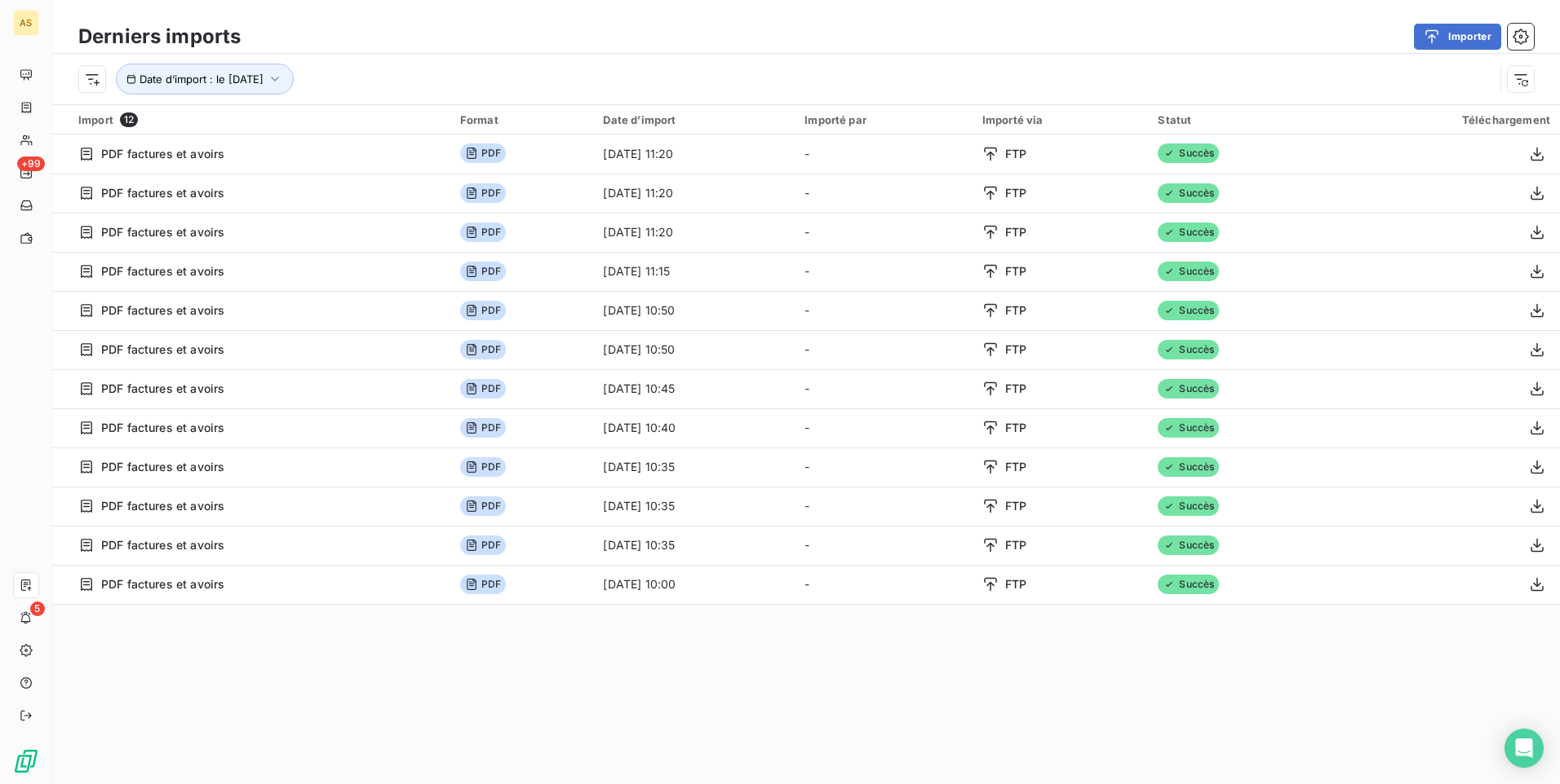
click at [1355, 755] on div "Derniers imports Importer Date d’import : le [DATE] Import 12 Format Date d’imp…" at bounding box center [806, 392] width 1508 height 784
drag, startPoint x: 631, startPoint y: 726, endPoint x: 618, endPoint y: 715, distance: 17.0
click at [631, 722] on div "Derniers imports Importer Date d’import : le [DATE] Import 12 Format Date d’imp…" at bounding box center [806, 392] width 1508 height 784
